Goal: Book appointment/travel/reservation

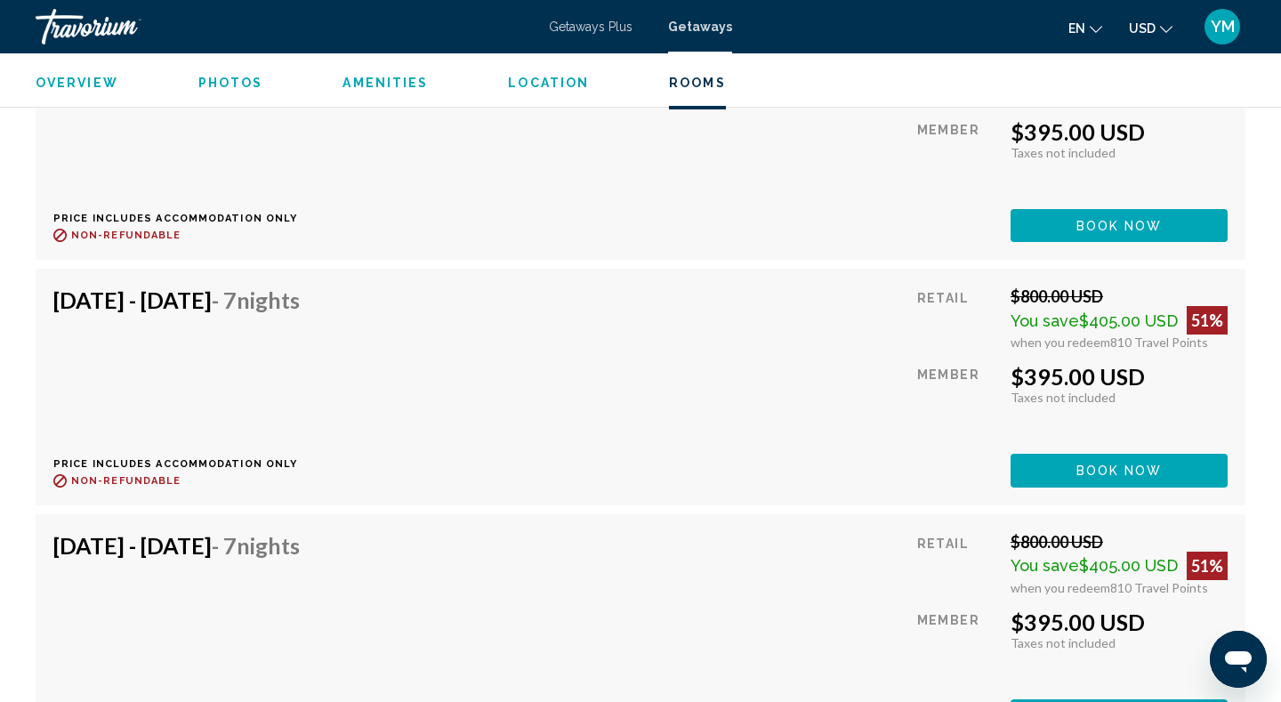
scroll to position [3768, 0]
